Goal: Navigation & Orientation: Find specific page/section

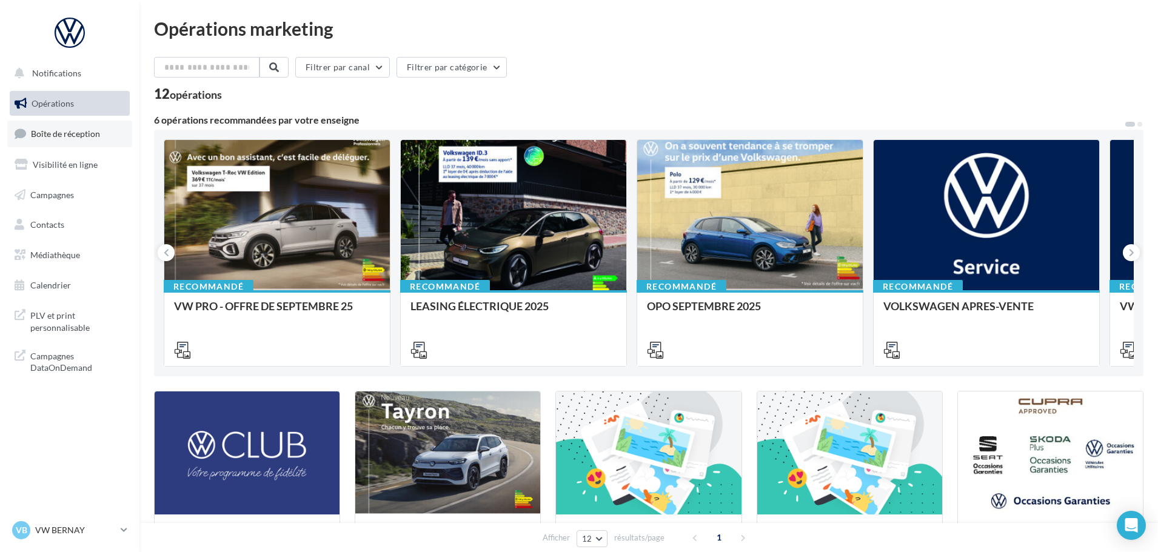
click at [73, 123] on link "Boîte de réception" at bounding box center [69, 134] width 125 height 26
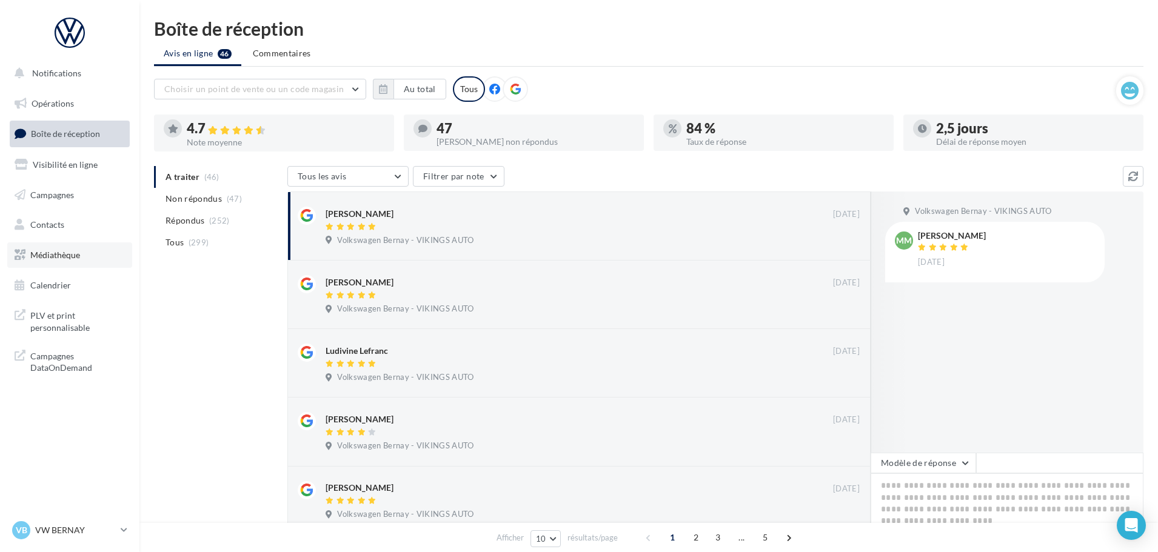
click at [82, 244] on link "Médiathèque" at bounding box center [69, 254] width 125 height 25
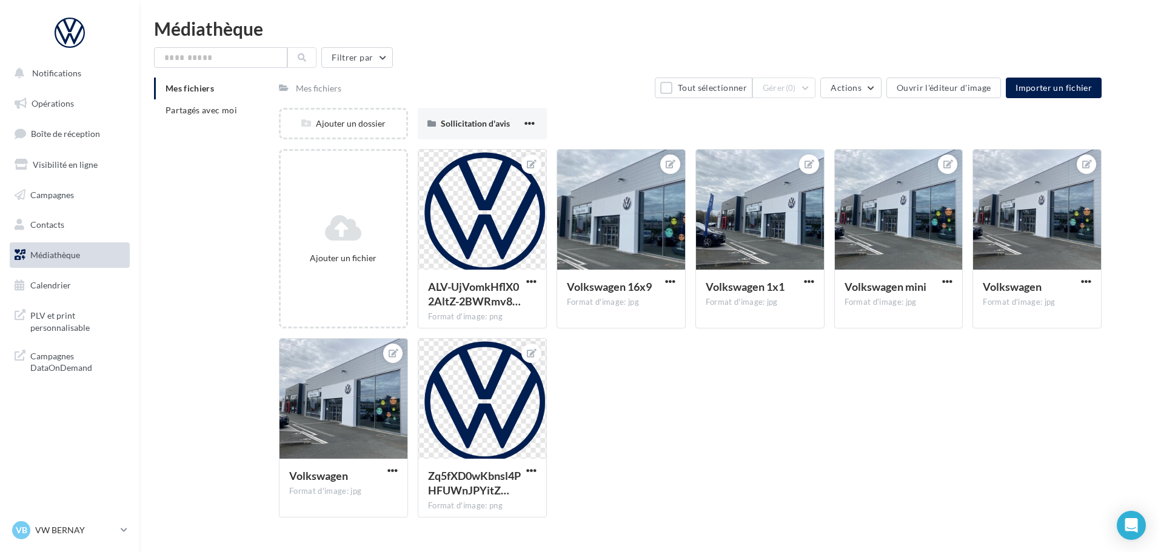
click at [217, 127] on div "Mes fichiers Partagés avec moi" at bounding box center [216, 104] width 125 height 53
click at [216, 117] on li "Partagés avec moi" at bounding box center [211, 110] width 115 height 22
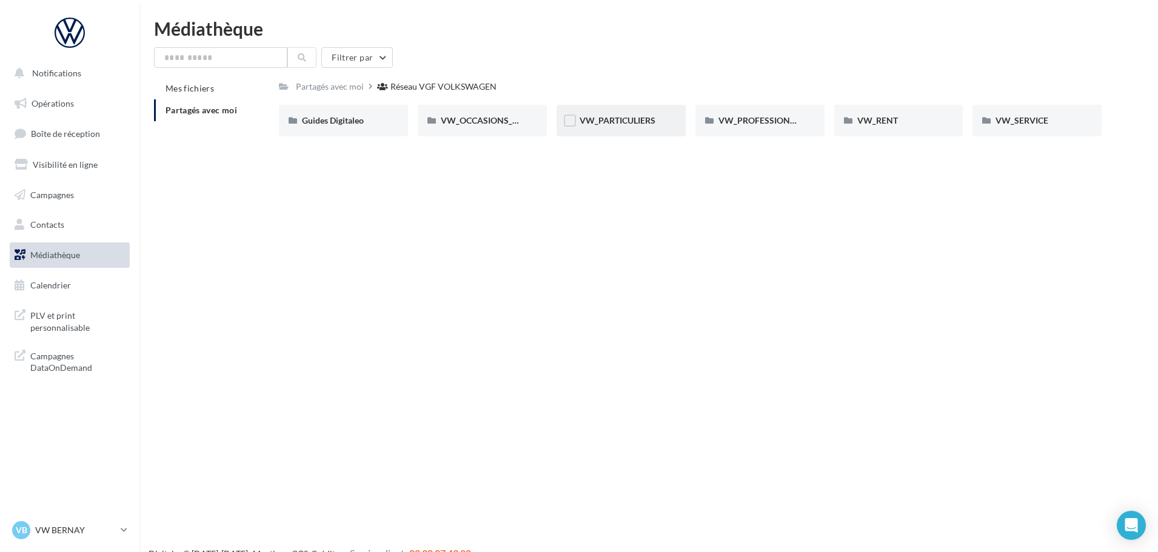
click at [647, 127] on div "VW_PARTICULIERS" at bounding box center [620, 121] width 129 height 32
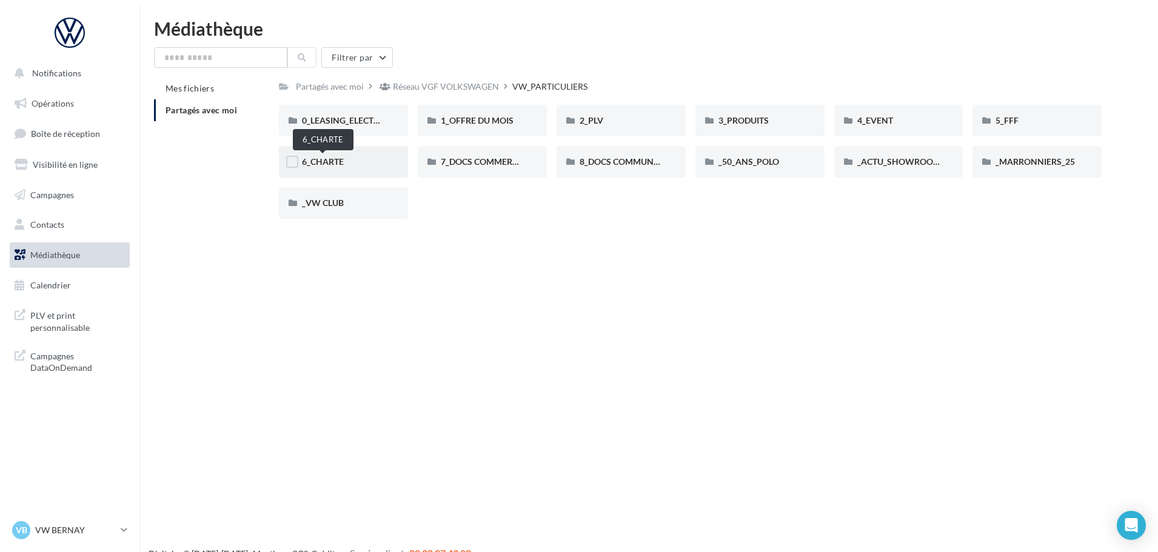
click at [334, 161] on span "6_CHARTE" at bounding box center [323, 161] width 42 height 10
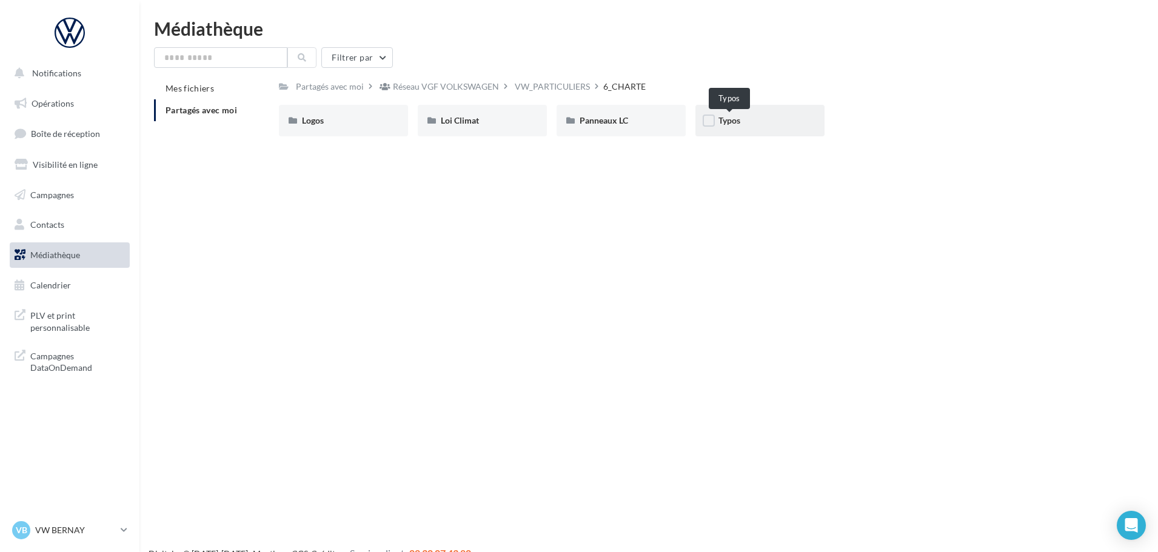
click at [731, 116] on span "Typos" at bounding box center [729, 120] width 22 height 10
